Goal: Navigation & Orientation: Find specific page/section

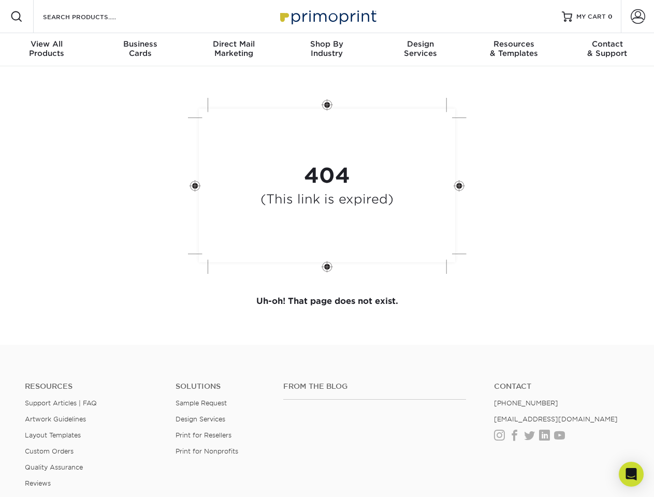
click at [327, 248] on div "404 (This link is expired)" at bounding box center [327, 187] width 311 height 192
click at [17, 17] on span at bounding box center [16, 16] width 12 height 12
click at [637, 17] on span at bounding box center [637, 16] width 14 height 14
click at [47, 50] on div "View All Products" at bounding box center [46, 48] width 93 height 19
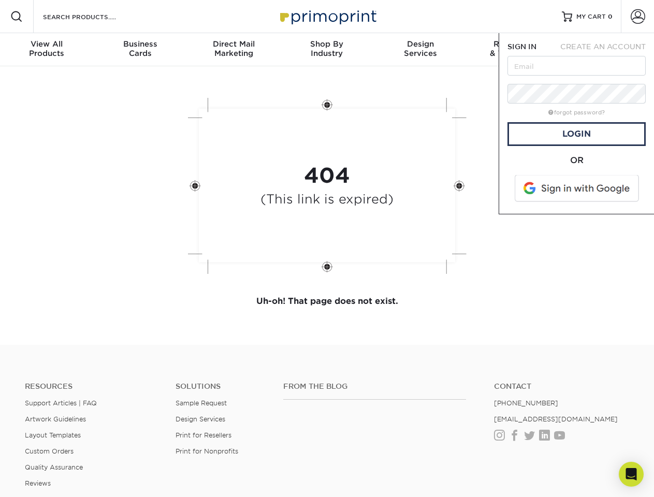
click at [140, 50] on div "Business Cards" at bounding box center [139, 48] width 93 height 19
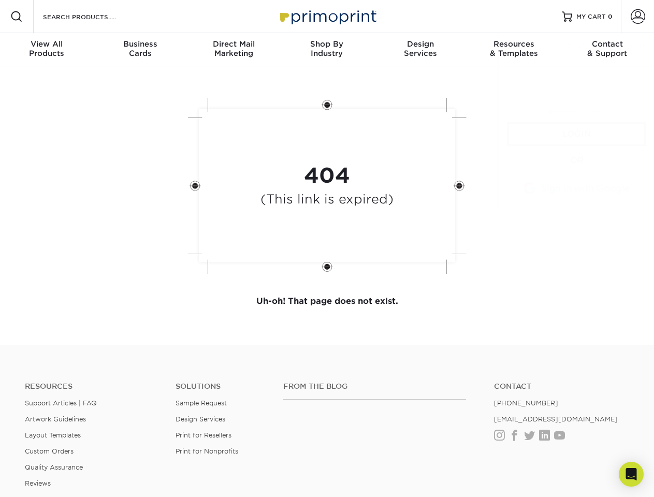
click at [233, 50] on div "Direct Mail Marketing" at bounding box center [233, 48] width 93 height 19
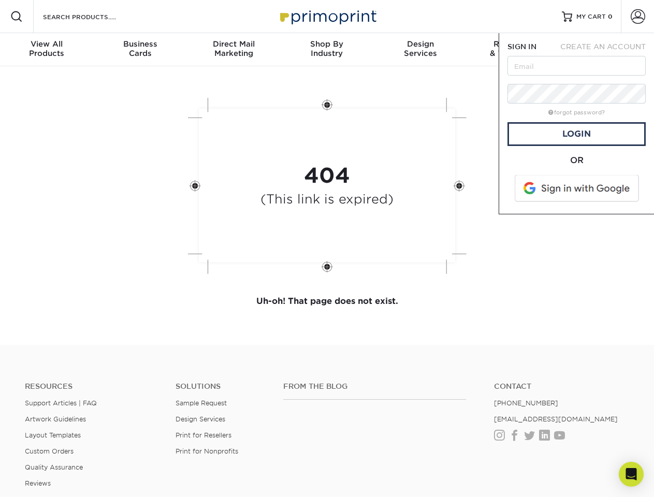
click at [327, 50] on div "Shop By Industry" at bounding box center [326, 48] width 93 height 19
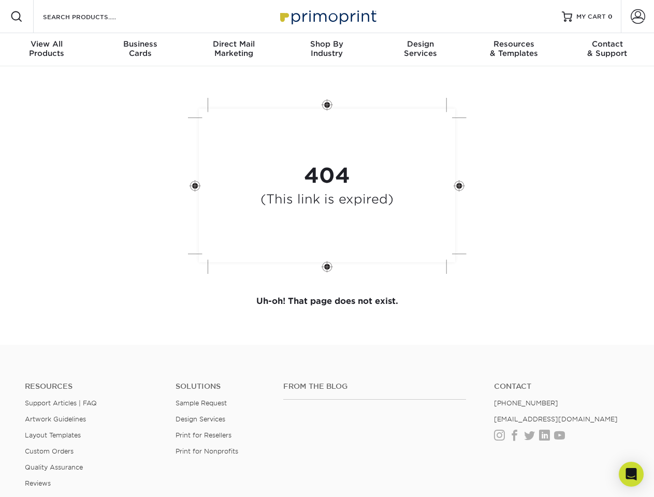
click at [420, 50] on div "Design Services" at bounding box center [420, 48] width 93 height 19
click at [514, 50] on span "SIGN IN" at bounding box center [521, 46] width 29 height 8
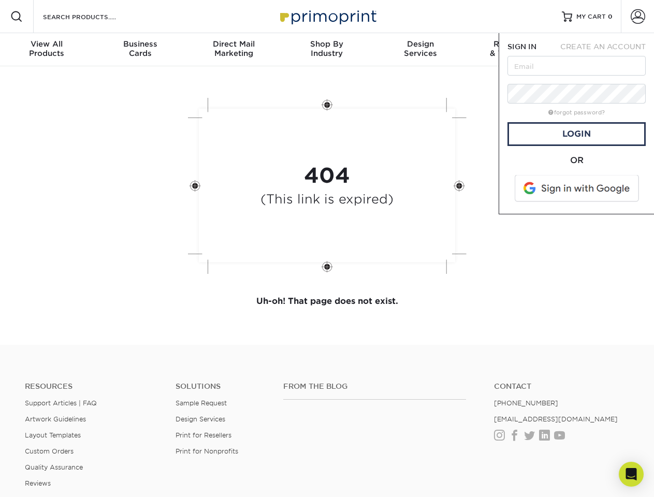
click at [607, 50] on div "Contact & Support" at bounding box center [607, 48] width 93 height 19
